Goal: Task Accomplishment & Management: Use online tool/utility

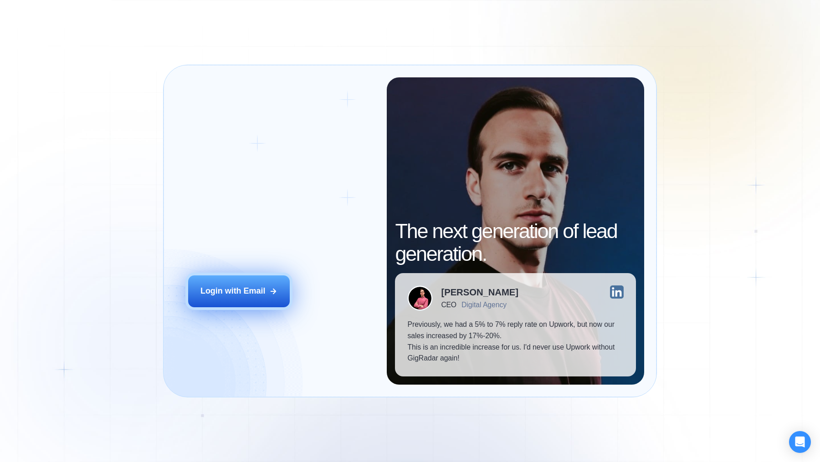
click at [236, 285] on div "Login with Email" at bounding box center [232, 290] width 65 height 11
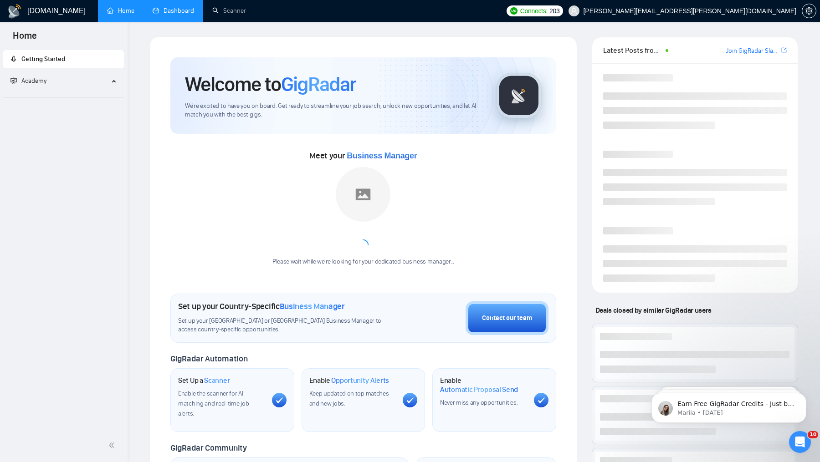
click at [157, 9] on link "Dashboard" at bounding box center [173, 11] width 41 height 8
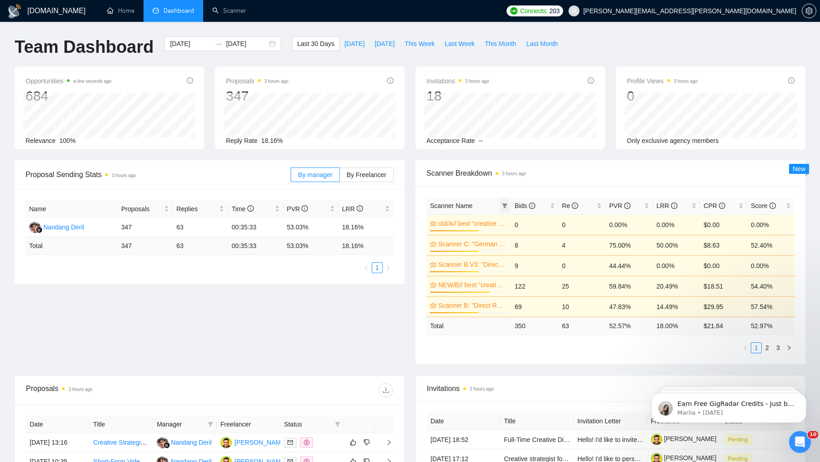
click at [505, 203] on icon "filter" at bounding box center [504, 205] width 5 height 5
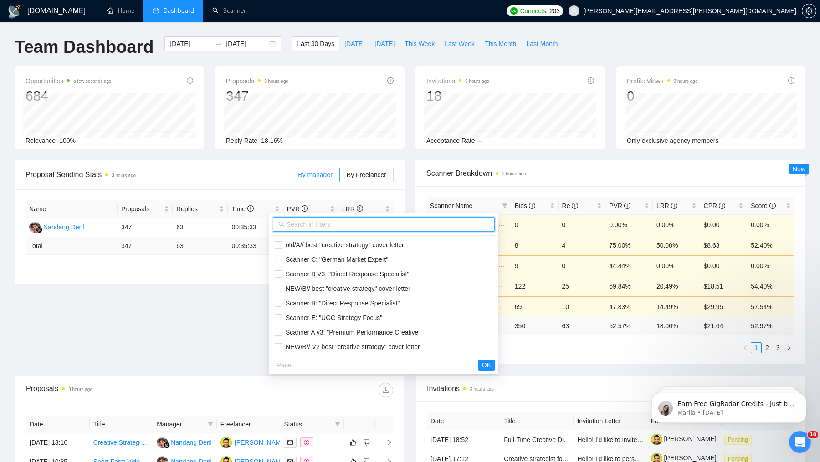
click at [350, 223] on input "text" at bounding box center [387, 224] width 203 height 10
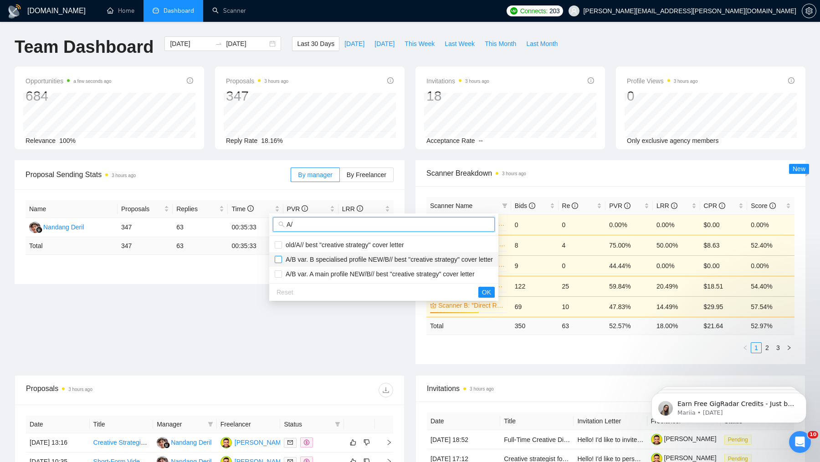
type input "A/"
click at [280, 263] on label at bounding box center [278, 260] width 7 height 10
click at [280, 263] on input "checkbox" at bounding box center [278, 259] width 7 height 7
checkbox input "false"
click at [279, 273] on input "checkbox" at bounding box center [278, 273] width 7 height 7
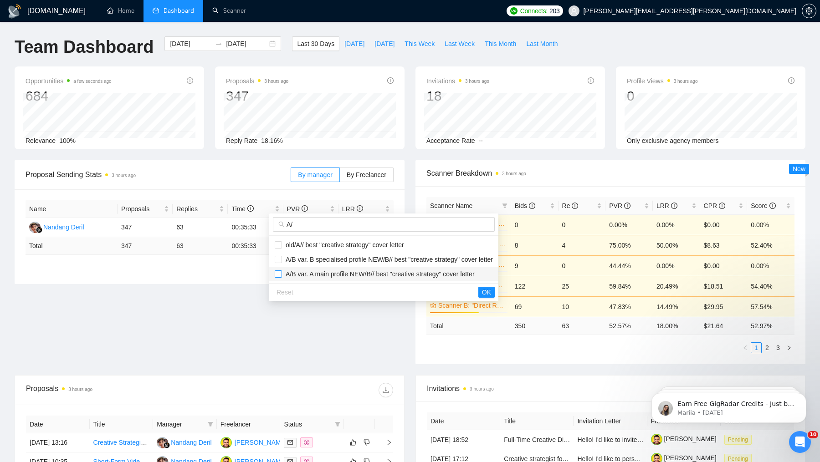
checkbox input "true"
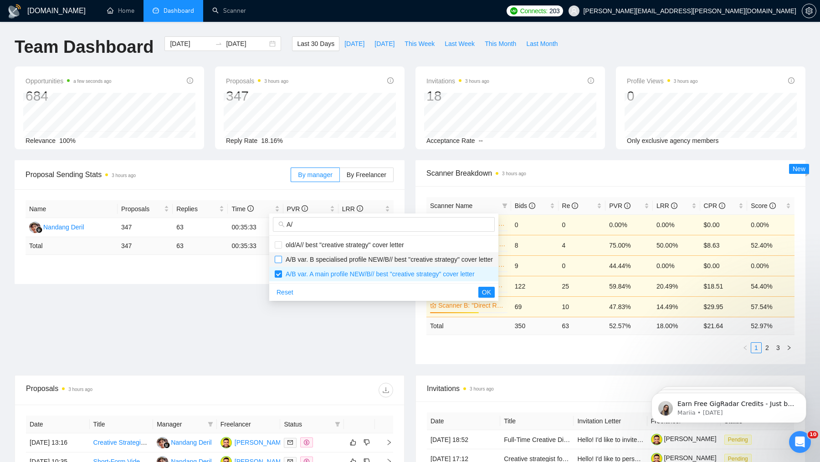
click at [279, 260] on input "checkbox" at bounding box center [278, 259] width 7 height 7
checkbox input "true"
click at [491, 290] on span "OK" at bounding box center [486, 292] width 9 height 10
